Goal: Ask a question

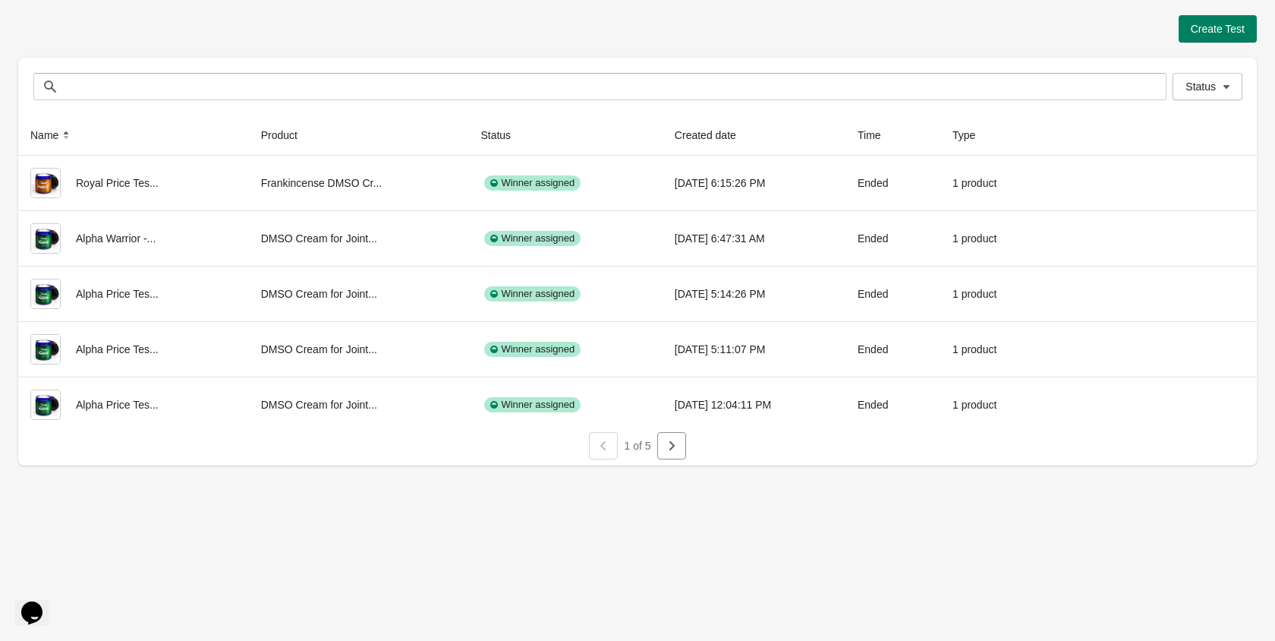
click at [43, 601] on icon "Chat widget" at bounding box center [31, 612] width 21 height 23
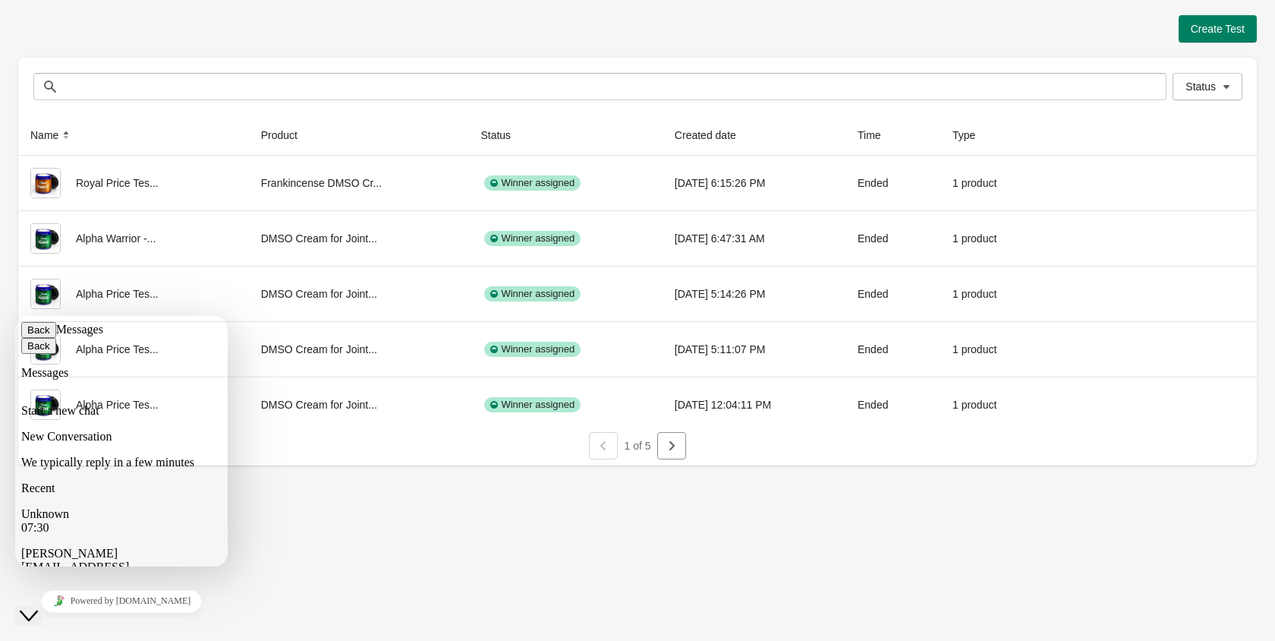
scroll to position [76, 0]
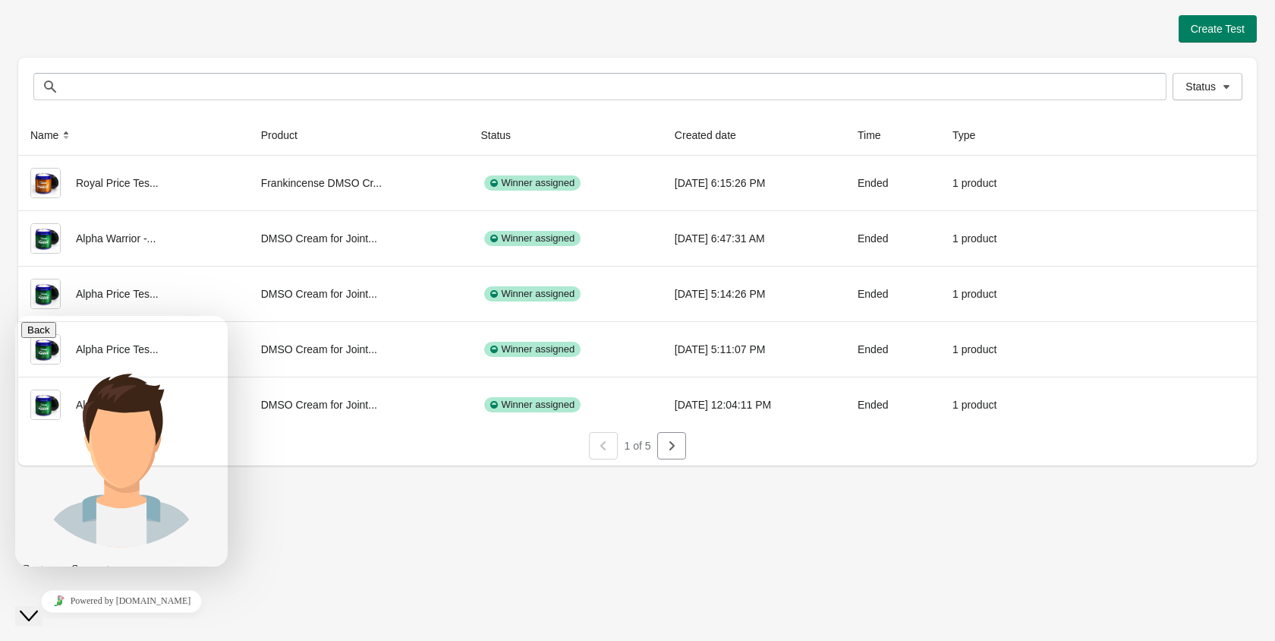
scroll to position [679, 0]
click at [36, 607] on icon "Close Chat This icon closes the chat window." at bounding box center [29, 616] width 18 height 18
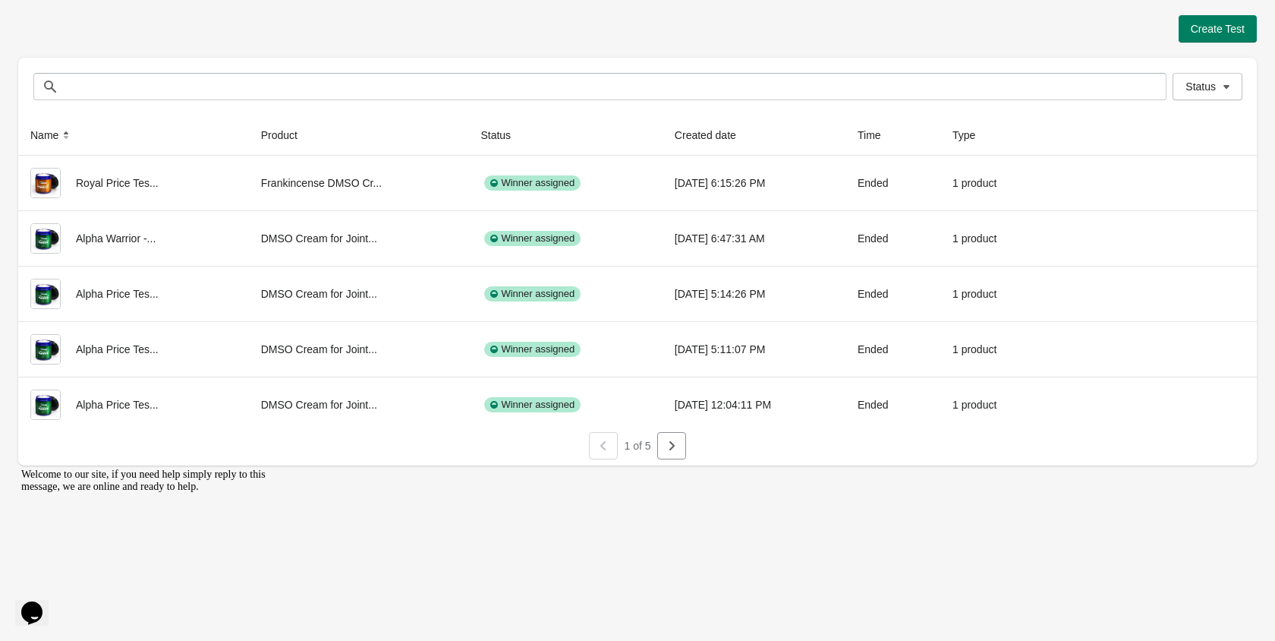
scroll to position [0, 0]
